Goal: Check status: Check status

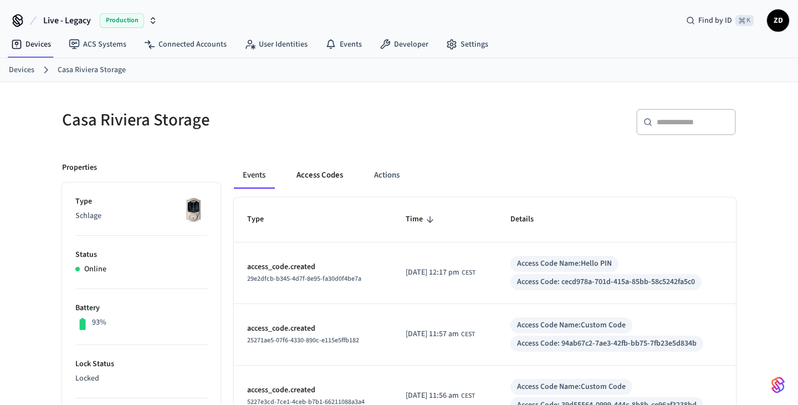
click at [319, 175] on button "Access Codes" at bounding box center [320, 175] width 64 height 27
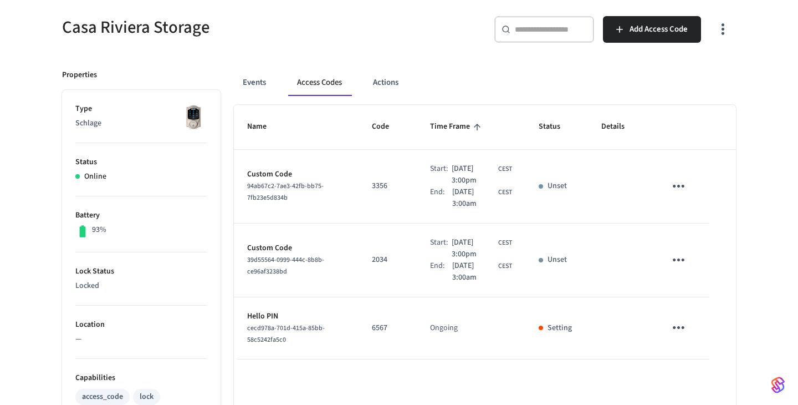
scroll to position [86, 0]
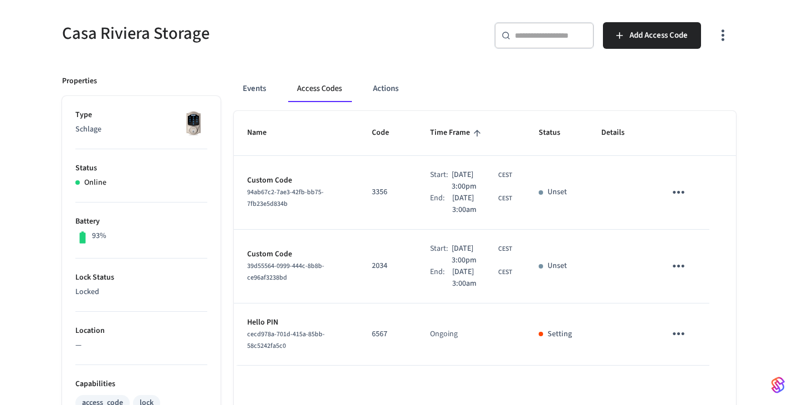
click at [262, 74] on div "Events Access Codes Actions Name Code Time Frame Status Details Custom Code 94a…" at bounding box center [478, 398] width 515 height 673
click at [262, 83] on button "Events" at bounding box center [254, 88] width 41 height 27
